Goal: Information Seeking & Learning: Learn about a topic

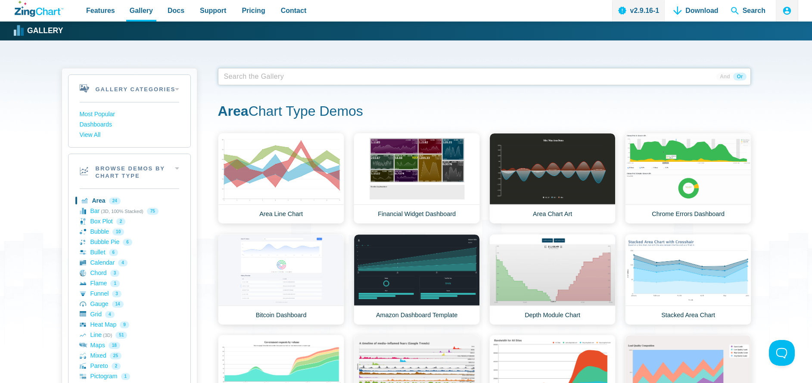
click at [257, 74] on span "App Content" at bounding box center [247, 77] width 54 height 12
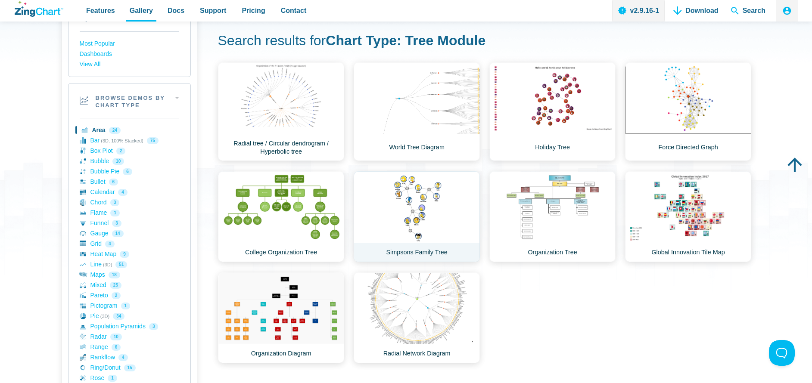
scroll to position [86, 0]
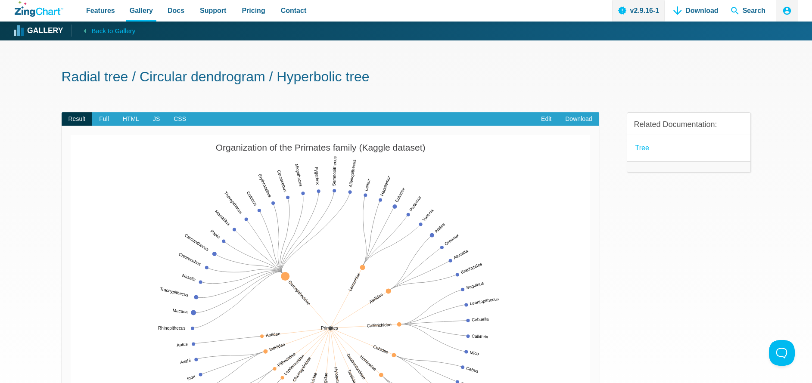
click at [285, 265] on img "App Content" at bounding box center [330, 329] width 519 height 388
click at [278, 267] on img "App Content" at bounding box center [330, 329] width 519 height 388
drag, startPoint x: 248, startPoint y: 236, endPoint x: 228, endPoint y: 209, distance: 32.9
click at [247, 234] on img "App Content" at bounding box center [330, 329] width 519 height 388
drag, startPoint x: 228, startPoint y: 208, endPoint x: 231, endPoint y: 204, distance: 4.6
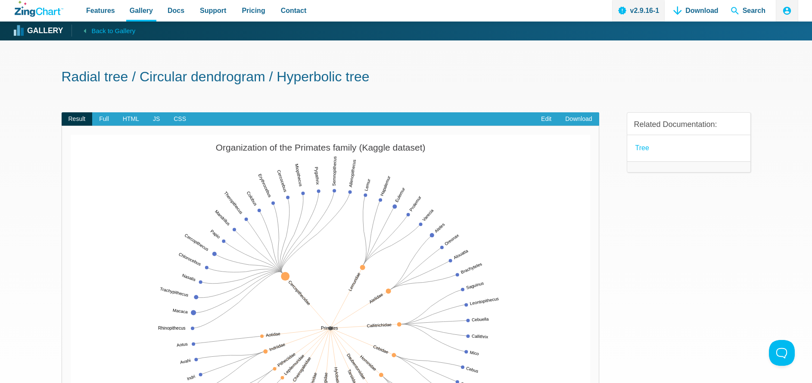
click at [228, 207] on img "App Content" at bounding box center [330, 329] width 519 height 388
click at [234, 203] on img "App Content" at bounding box center [330, 329] width 519 height 388
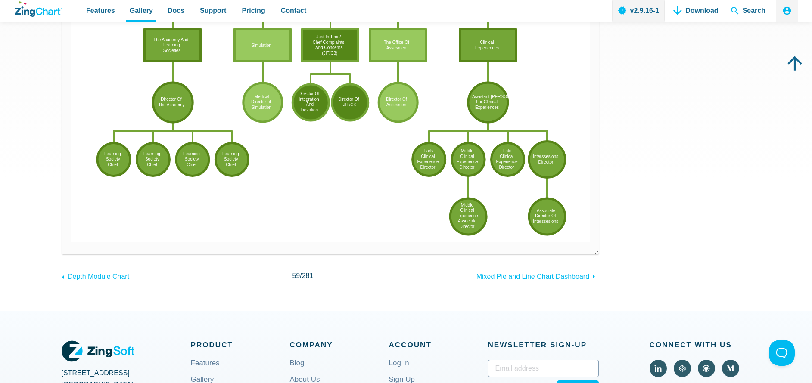
click at [487, 210] on icon "App Content" at bounding box center [330, 103] width 519 height 280
click at [71, 242] on area "Middle<br>Clinical<br>Experience<br>Associate<br>Director" at bounding box center [71, 242] width 0 height 0
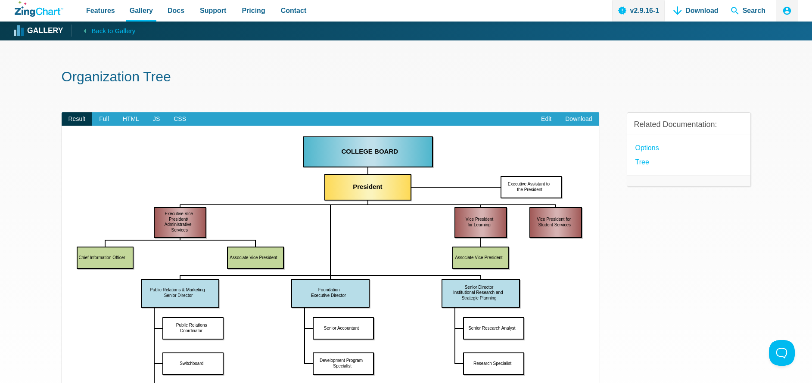
drag, startPoint x: 347, startPoint y: 289, endPoint x: 367, endPoint y: 220, distance: 72.6
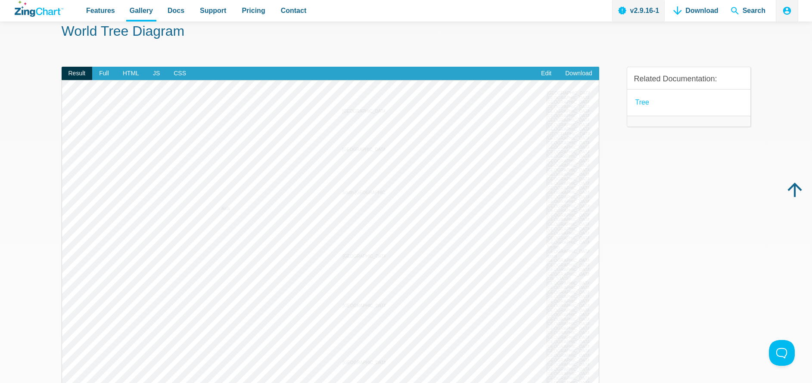
scroll to position [43, 0]
